Goal: Information Seeking & Learning: Check status

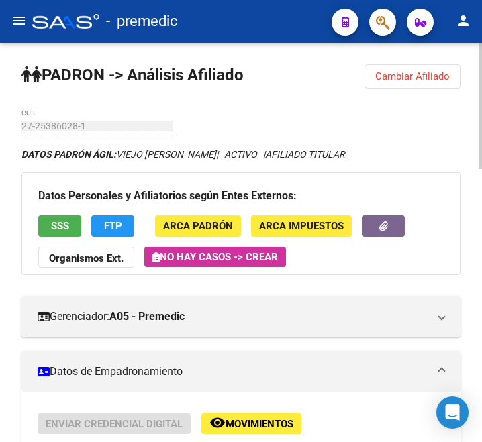
click at [399, 64] on button "Cambiar Afiliado" at bounding box center [412, 76] width 96 height 24
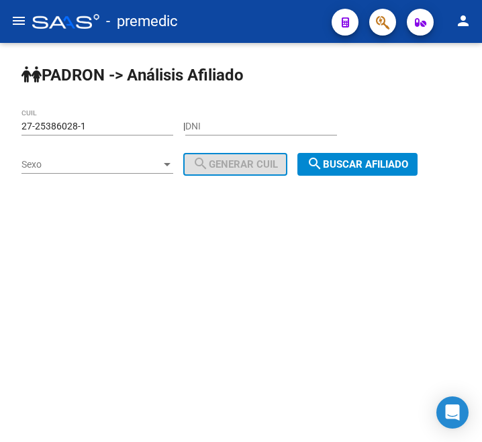
drag, startPoint x: 94, startPoint y: 128, endPoint x: -39, endPoint y: 133, distance: 133.0
click at [0, 133] on html "menu - premedic person Firma Express Inicio Calendario SSS Instructivos Contact…" at bounding box center [241, 221] width 482 height 442
paste input "0-45205121-5"
click at [334, 165] on span "search Buscar afiliado" at bounding box center [357, 164] width 101 height 12
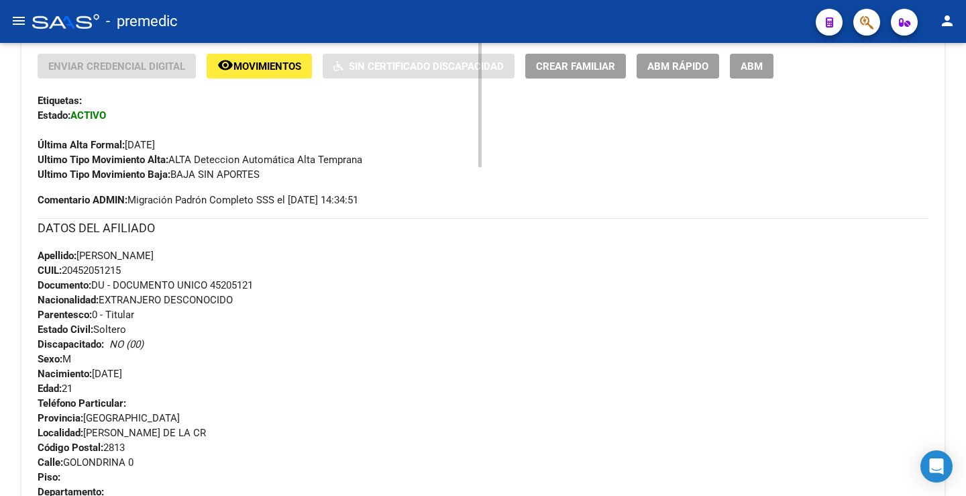
scroll to position [311, 0]
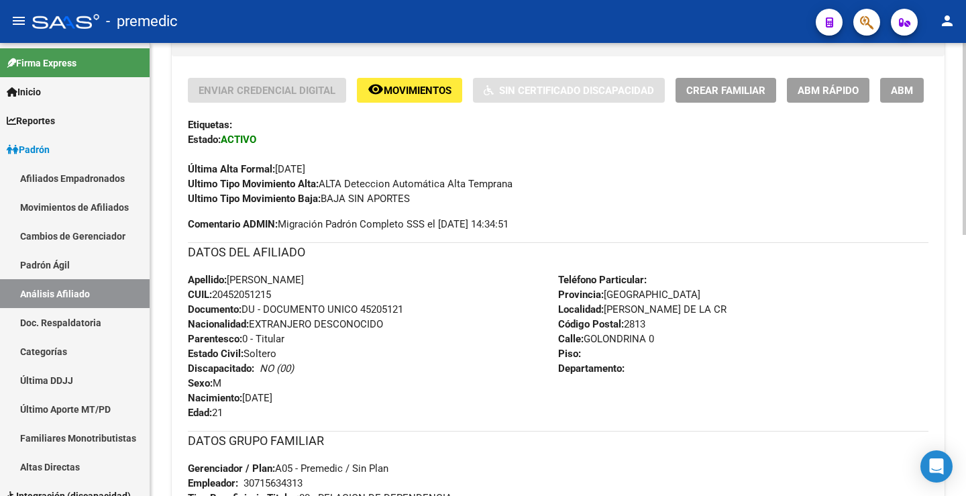
drag, startPoint x: 340, startPoint y: 203, endPoint x: 460, endPoint y: 203, distance: 120.8
click at [460, 203] on div "Ultimo Tipo Movimiento Baja: BAJA SIN APORTES" at bounding box center [558, 198] width 741 height 15
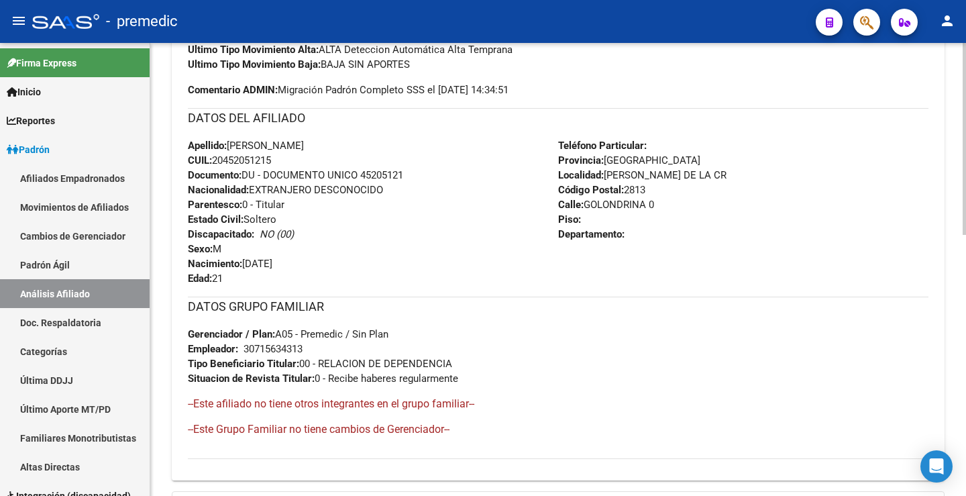
scroll to position [280, 0]
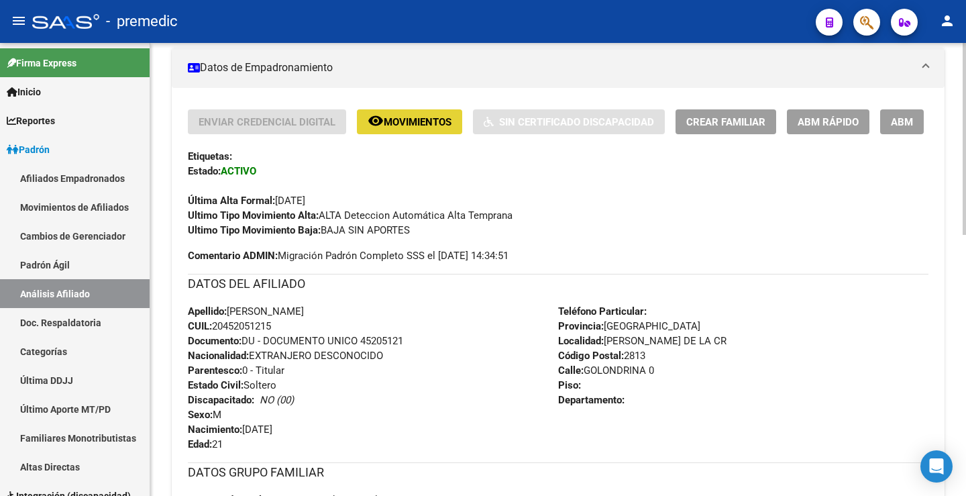
click at [416, 126] on span "Movimientos" at bounding box center [418, 122] width 68 height 12
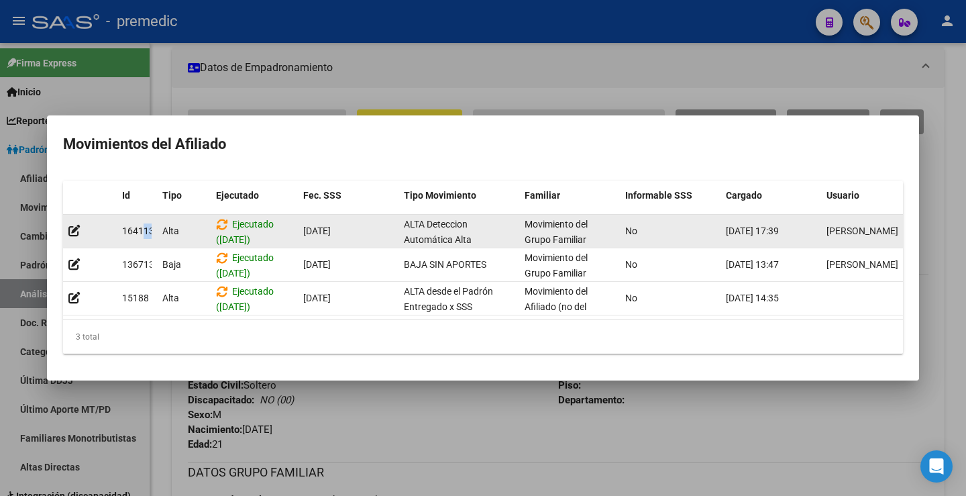
scroll to position [0, 2]
drag, startPoint x: 204, startPoint y: 215, endPoint x: 525, endPoint y: 223, distance: 320.9
click at [481, 223] on div "[GEOGRAPHIC_DATA] ([DATE]) [DATE] ALTA Deteccion Automática Alta Temprana Movim…" at bounding box center [492, 232] width 859 height 34
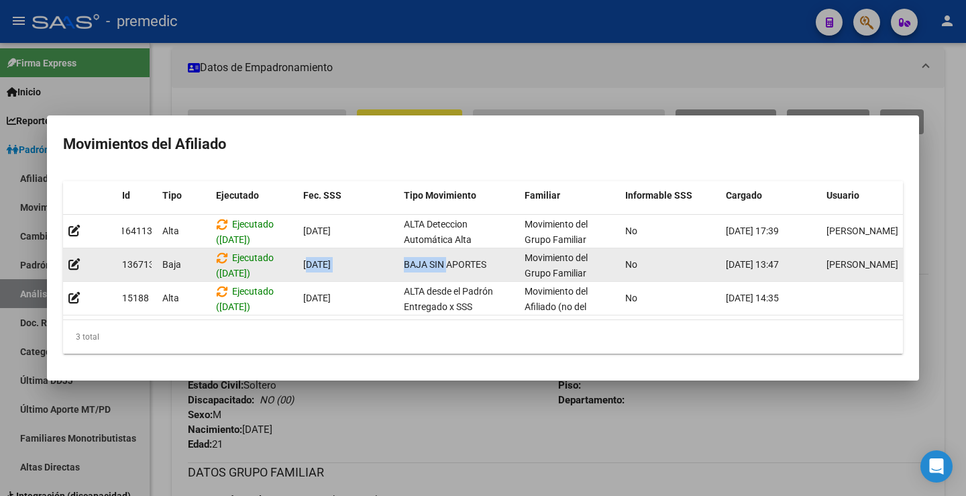
drag, startPoint x: 396, startPoint y: 256, endPoint x: 446, endPoint y: 256, distance: 49.7
click at [446, 256] on div "136713 [GEOGRAPHIC_DATA] ([DATE]) [DATE] BAJA SIN APORTES Movimiento del Grupo …" at bounding box center [492, 265] width 859 height 34
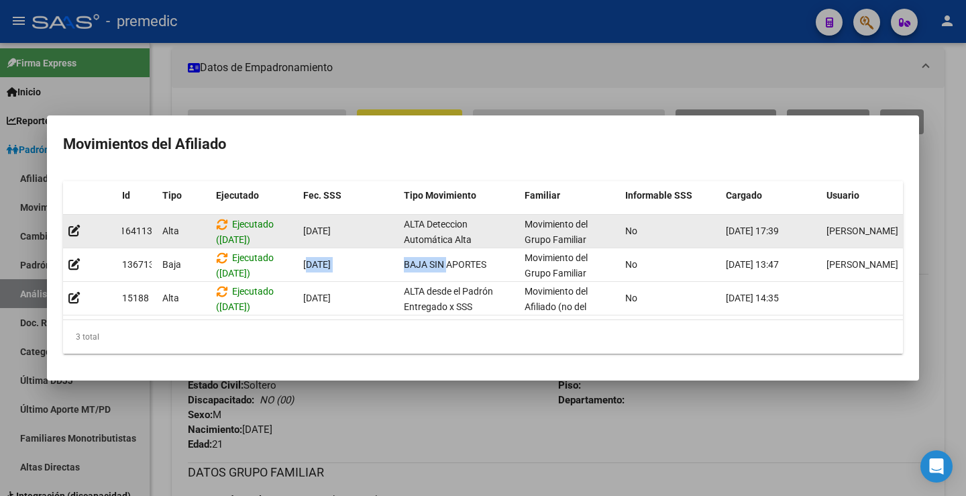
scroll to position [1, 0]
drag, startPoint x: 393, startPoint y: 217, endPoint x: 513, endPoint y: 238, distance: 122.7
click at [481, 238] on div "[GEOGRAPHIC_DATA] ([DATE]) [DATE] ALTA Deteccion Automática Alta Temprana Movim…" at bounding box center [492, 232] width 859 height 34
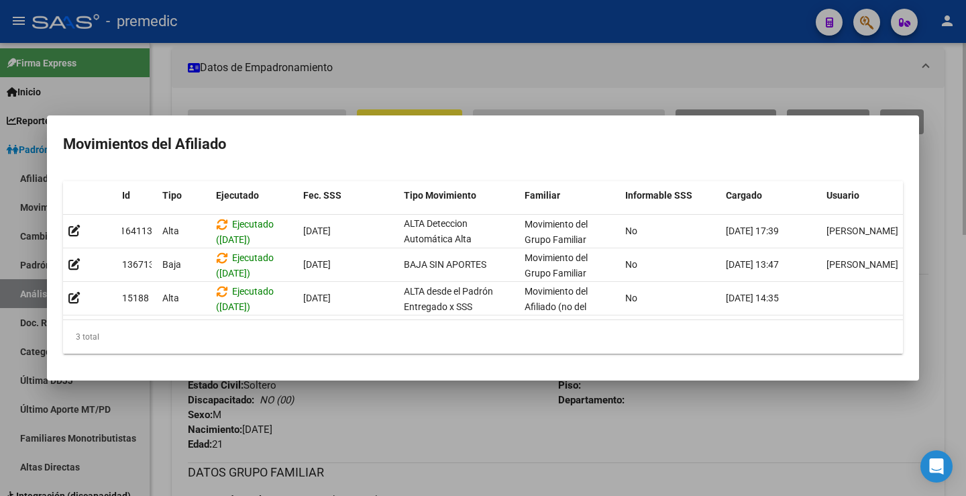
drag, startPoint x: 489, startPoint y: 470, endPoint x: 416, endPoint y: 432, distance: 82.9
click at [481, 442] on div at bounding box center [483, 248] width 966 height 496
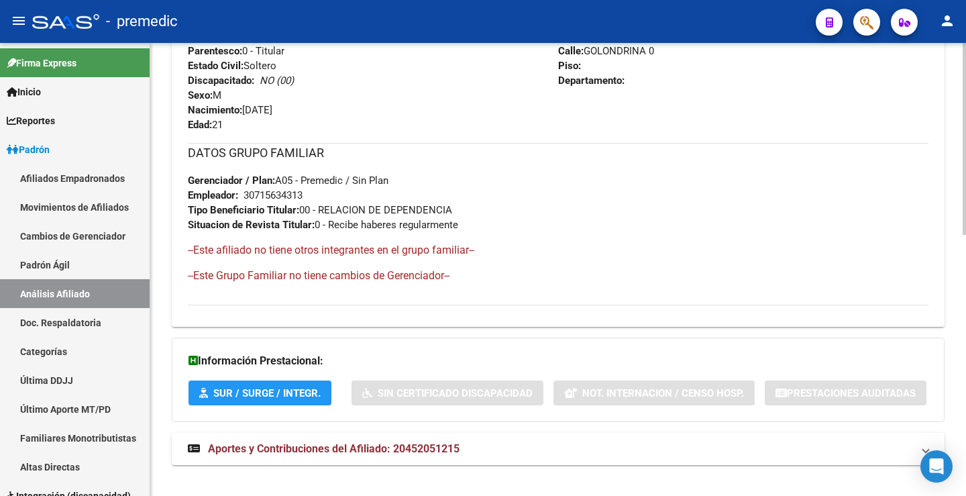
scroll to position [615, 0]
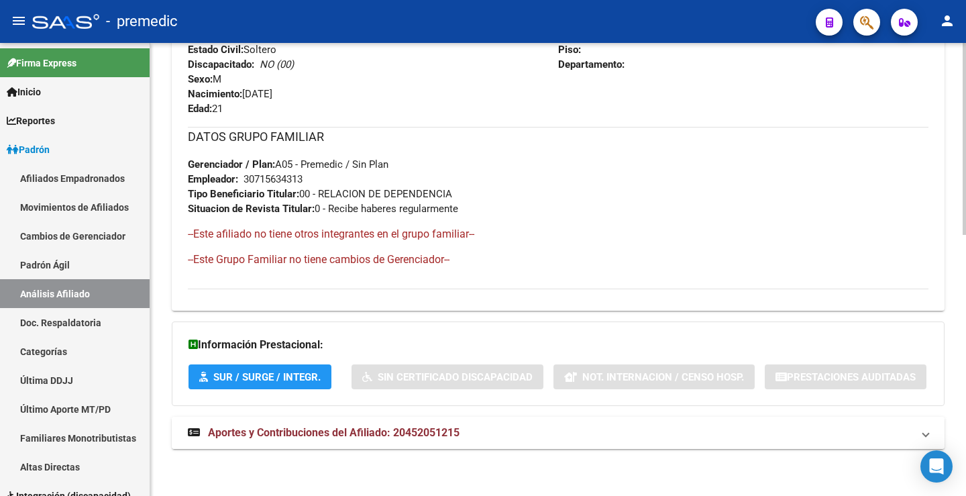
click at [268, 430] on span "Aportes y Contribuciones del Afiliado: 20452051215" at bounding box center [334, 432] width 252 height 13
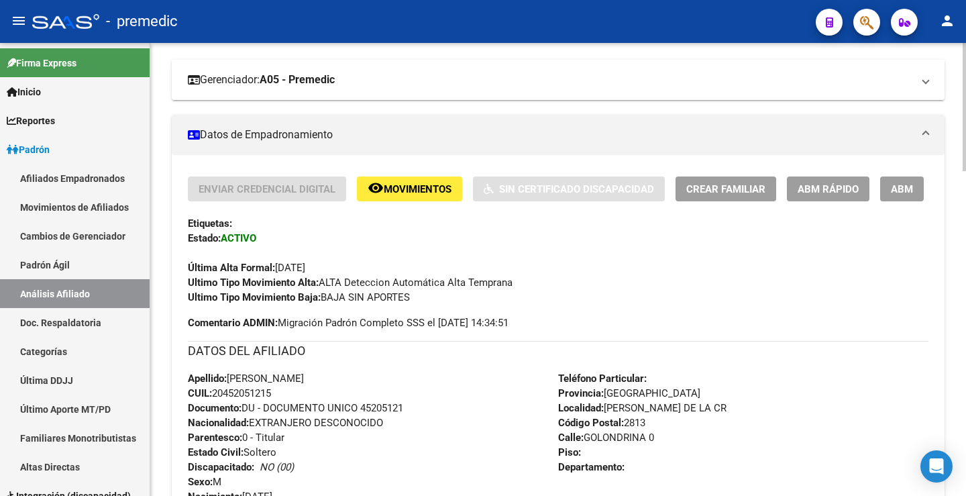
scroll to position [0, 0]
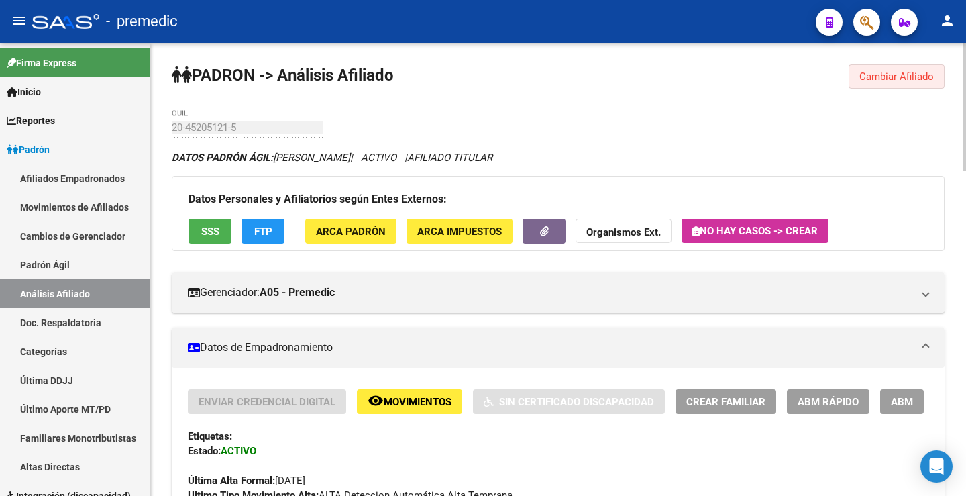
click at [481, 72] on span "Cambiar Afiliado" at bounding box center [897, 76] width 74 height 12
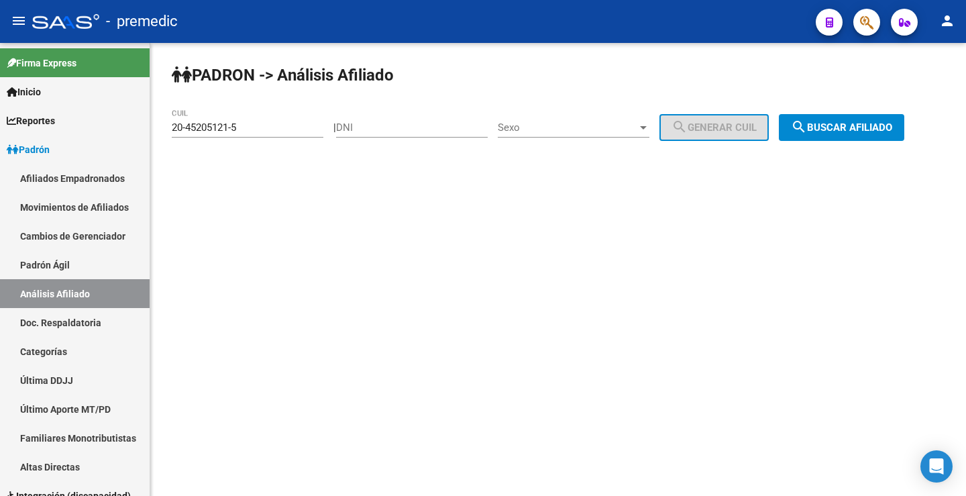
click at [218, 122] on input "20-45205121-5" at bounding box center [248, 127] width 152 height 12
drag, startPoint x: 268, startPoint y: 127, endPoint x: 115, endPoint y: 130, distance: 153.1
click at [83, 129] on mat-sidenav-container "Firma Express Inicio Calendario SSS Instructivos Contacto OS Reportes Padrón Tr…" at bounding box center [483, 269] width 966 height 453
paste input "7-95559165-3"
type input "27-95559165-3"
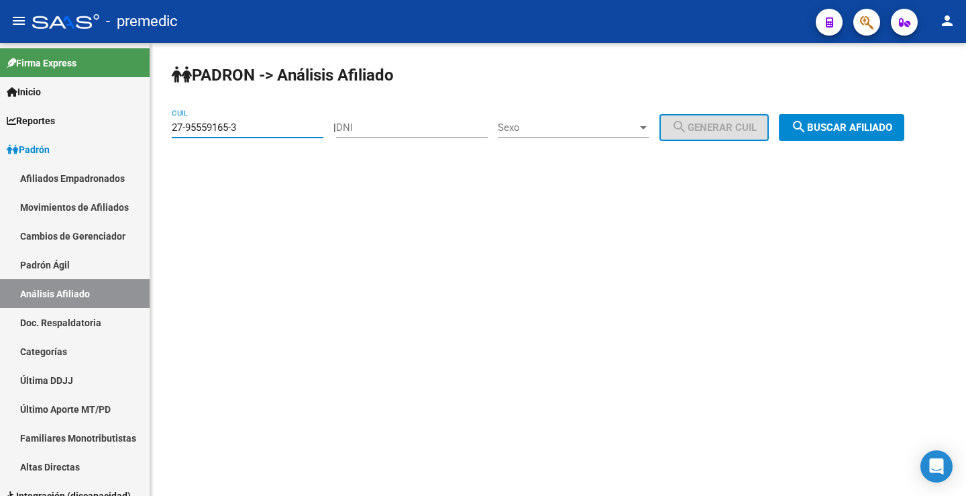
click at [481, 123] on span "search Buscar afiliado" at bounding box center [841, 127] width 101 height 12
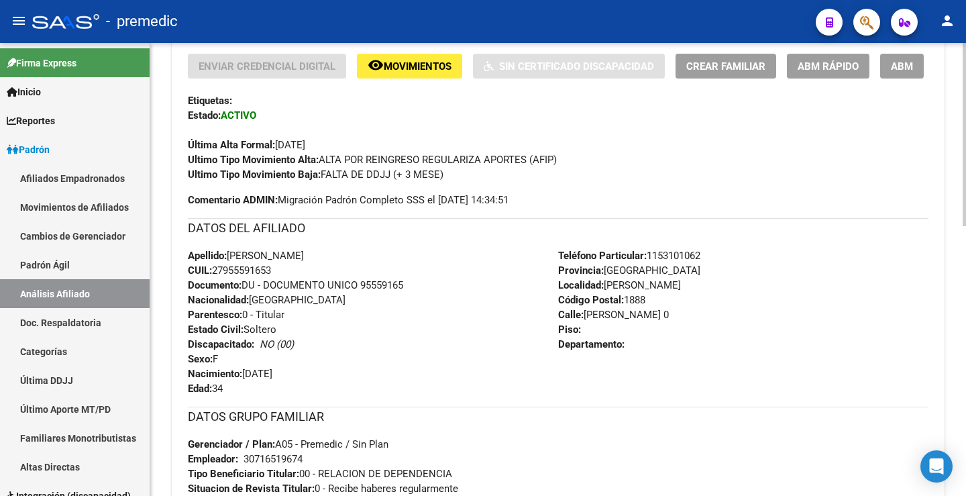
scroll to position [666, 0]
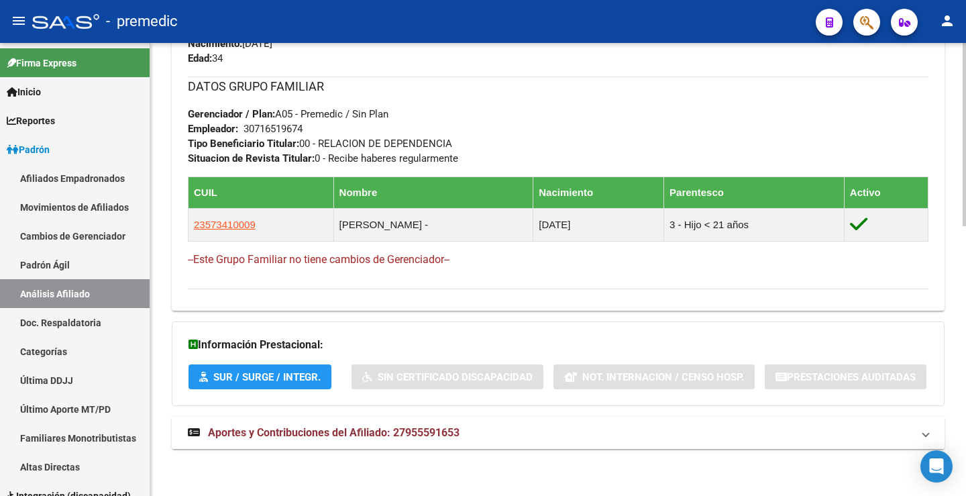
click at [267, 433] on span "Aportes y Contribuciones del Afiliado: 27955591653" at bounding box center [334, 432] width 252 height 13
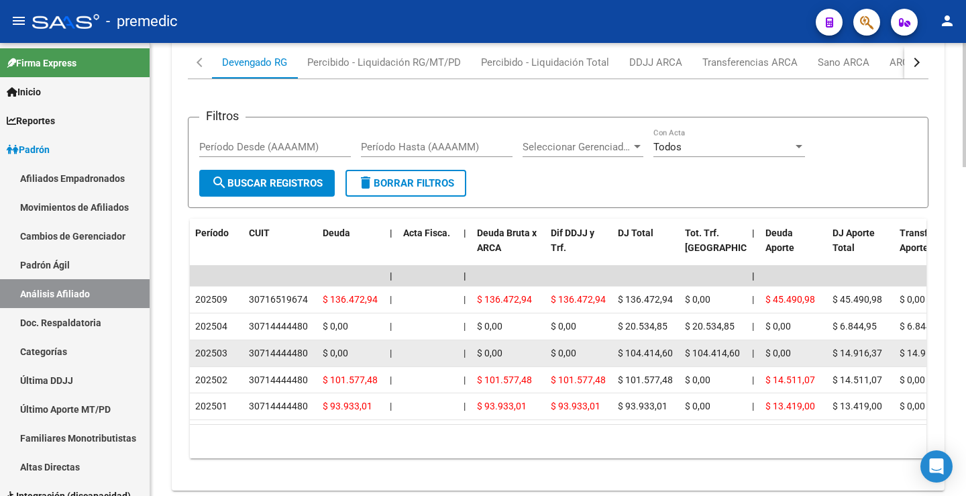
scroll to position [1147, 0]
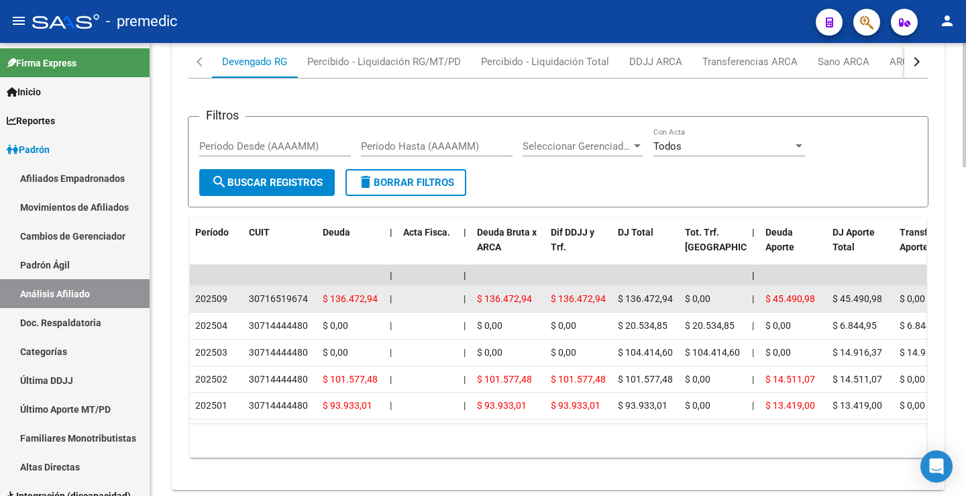
click at [289, 297] on div "30716519674" at bounding box center [278, 298] width 59 height 15
click at [288, 296] on div "30716519674" at bounding box center [278, 298] width 59 height 15
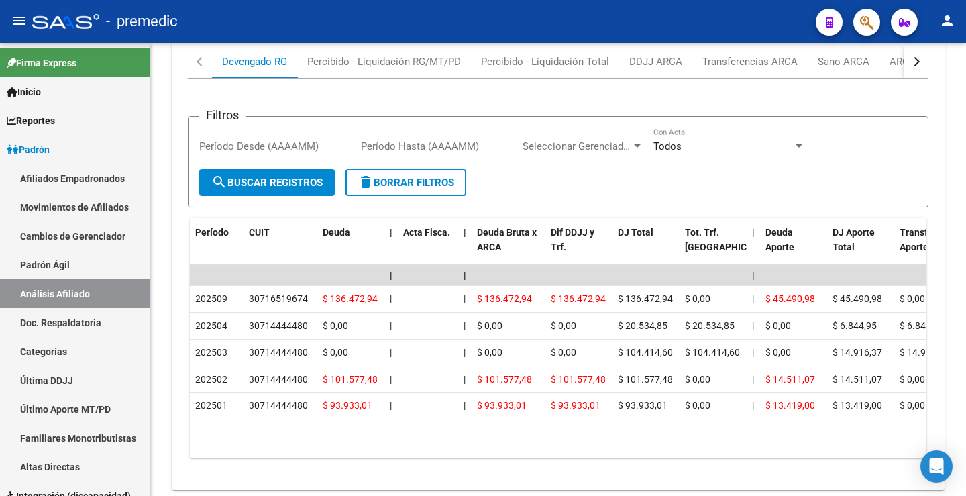
copy div "30716519674"
